Goal: Navigation & Orientation: Find specific page/section

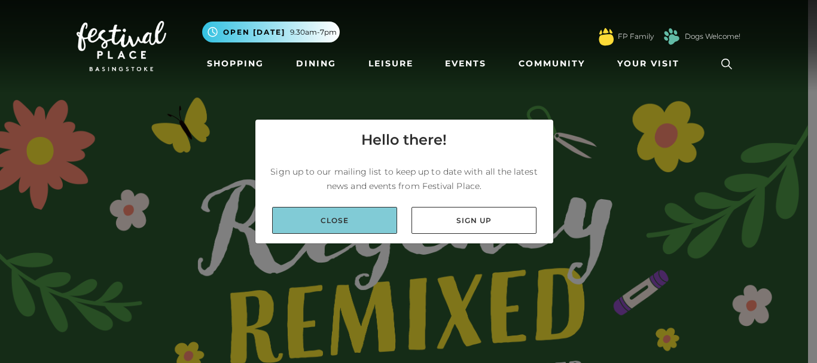
click at [381, 228] on link "Close" at bounding box center [334, 220] width 125 height 27
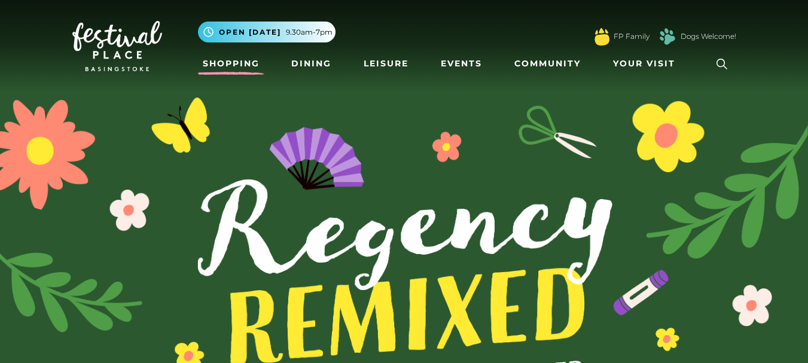
click at [232, 60] on link "Shopping" at bounding box center [231, 64] width 66 height 22
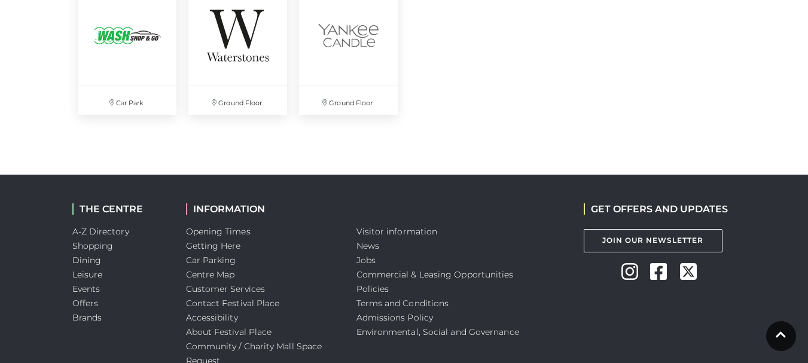
scroll to position [3470, 0]
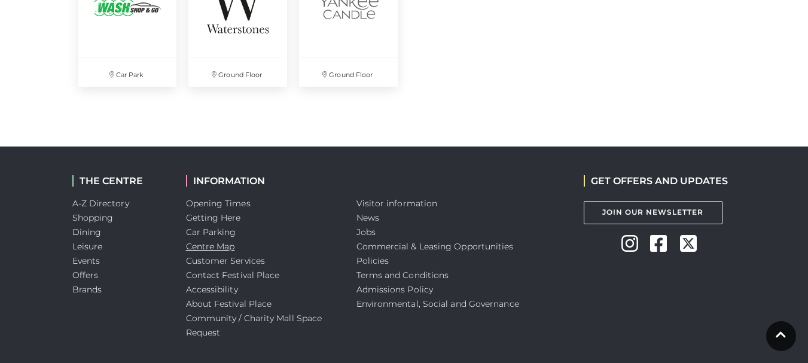
click at [214, 244] on link "Centre Map" at bounding box center [210, 246] width 49 height 11
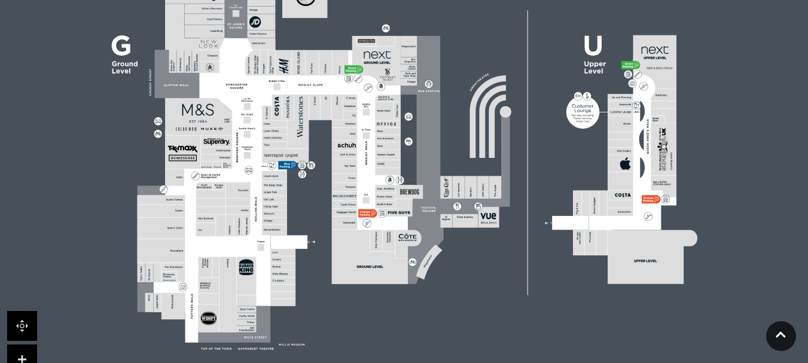
scroll to position [359, 0]
